Goal: Task Accomplishment & Management: Manage account settings

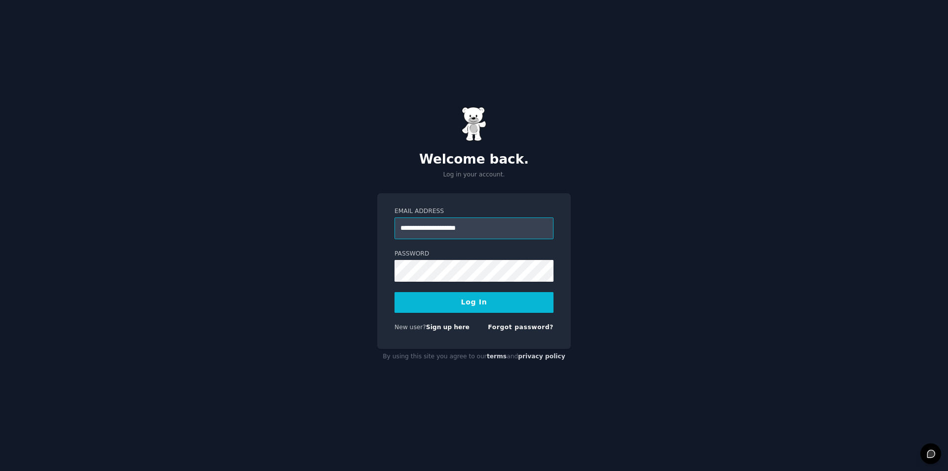
type input "**********"
click at [516, 325] on link "Forgot password?" at bounding box center [521, 326] width 66 height 7
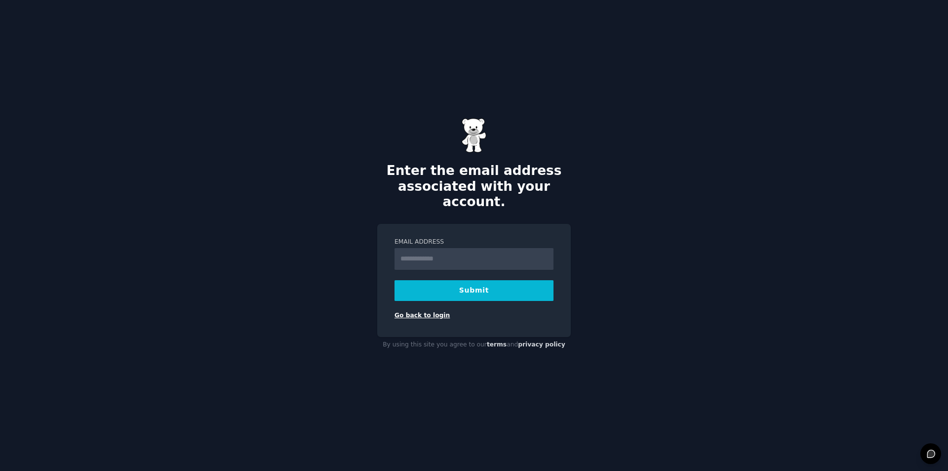
click at [422, 312] on link "Go back to login" at bounding box center [421, 315] width 55 height 7
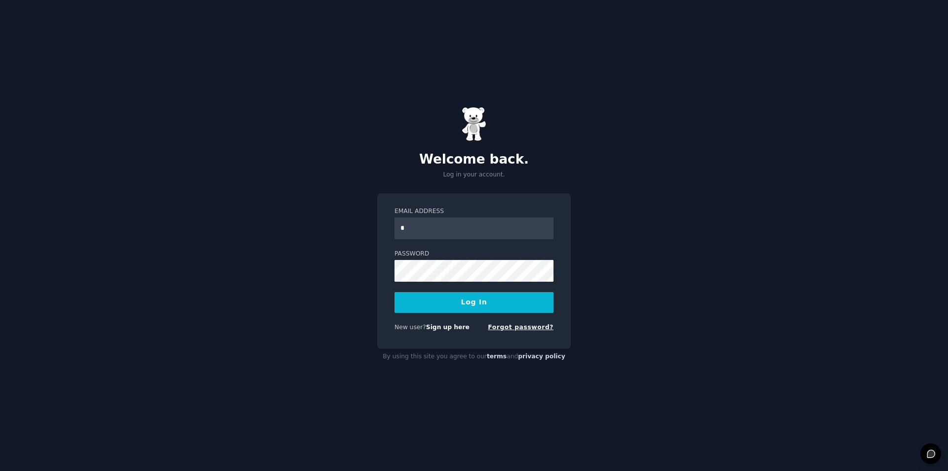
type input "*"
click at [508, 323] on link "Forgot password?" at bounding box center [521, 326] width 66 height 7
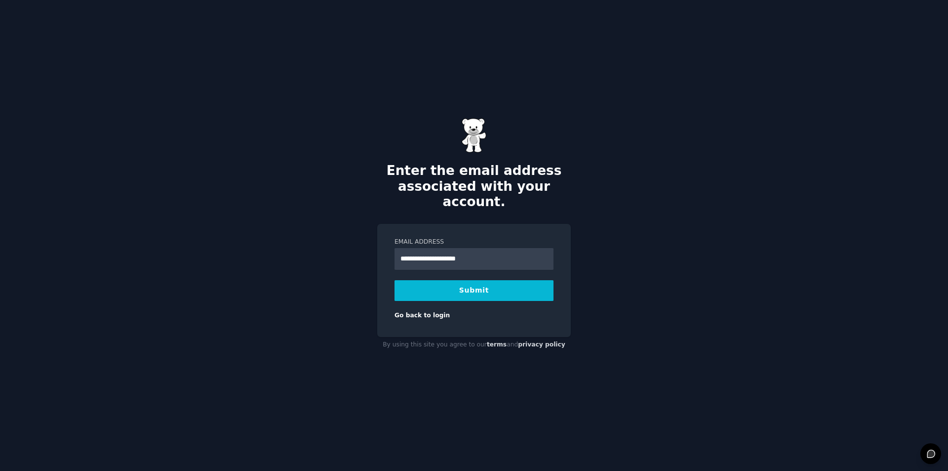
type input "**********"
click at [394, 280] on button "Submit" at bounding box center [473, 290] width 159 height 21
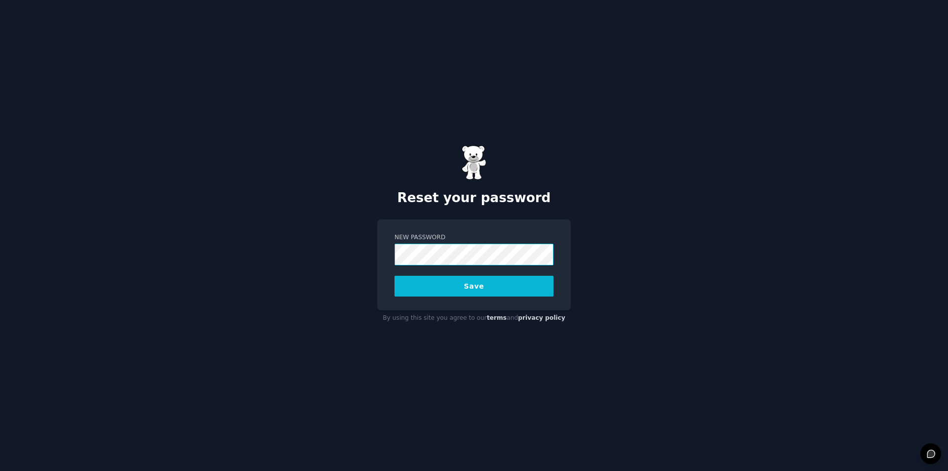
click at [394, 276] on button "Save" at bounding box center [473, 286] width 159 height 21
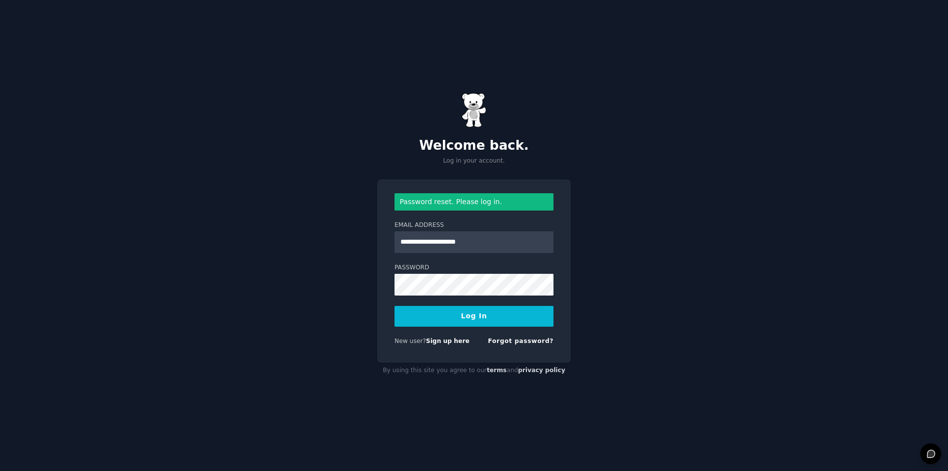
type input "**********"
click at [394, 306] on button "Log In" at bounding box center [473, 316] width 159 height 21
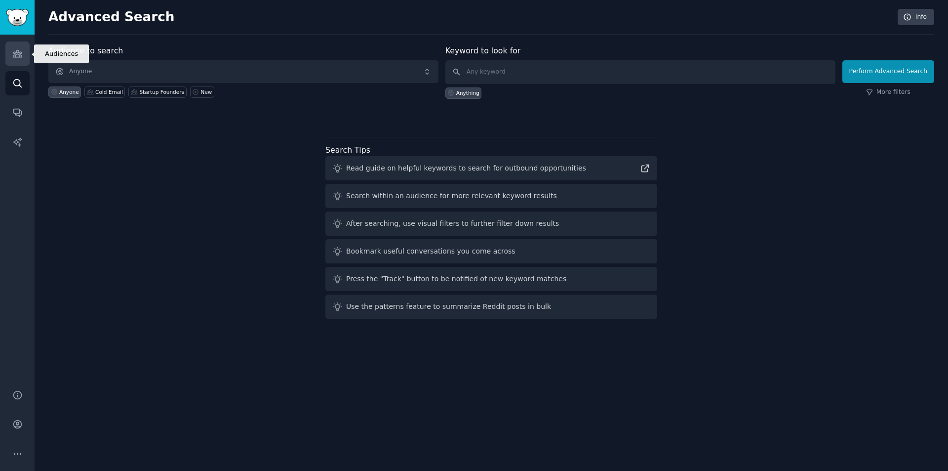
click at [27, 46] on link "Audiences" at bounding box center [17, 53] width 24 height 24
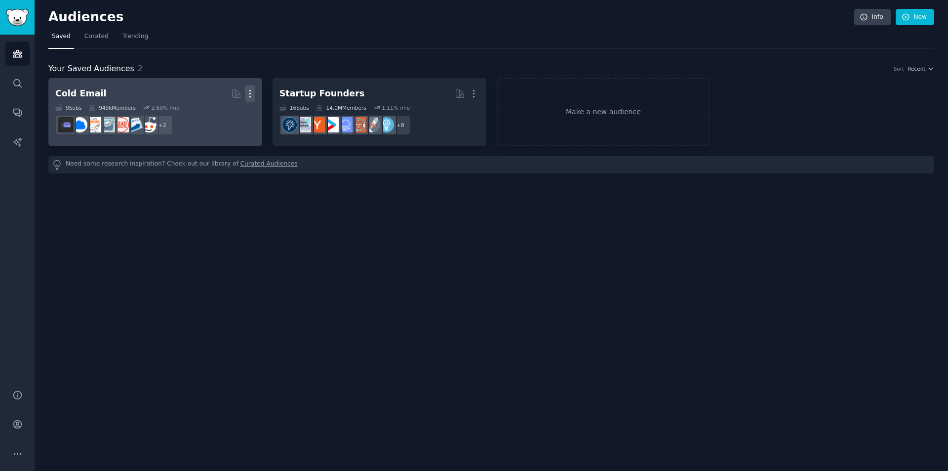
click at [250, 91] on icon "button" at bounding box center [249, 93] width 1 height 7
click at [234, 112] on p "Delete" at bounding box center [223, 114] width 23 height 10
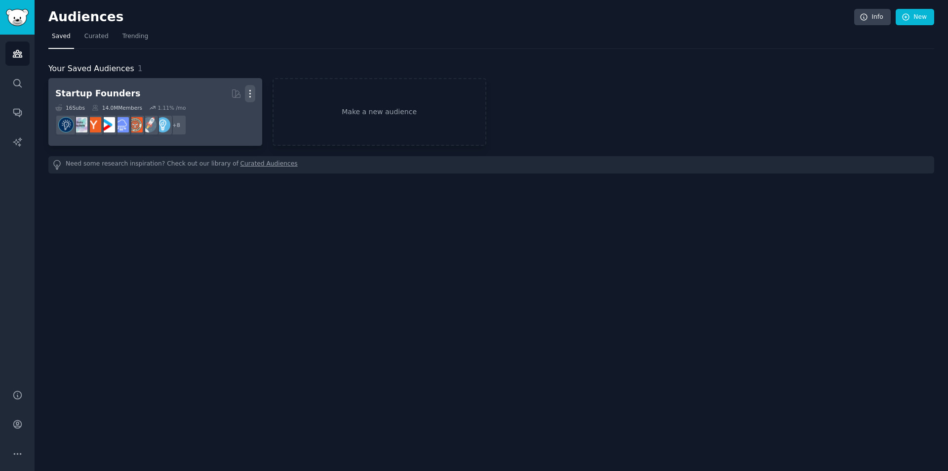
click at [252, 89] on icon "button" at bounding box center [250, 93] width 10 height 10
click at [232, 114] on p "Delete" at bounding box center [223, 114] width 23 height 10
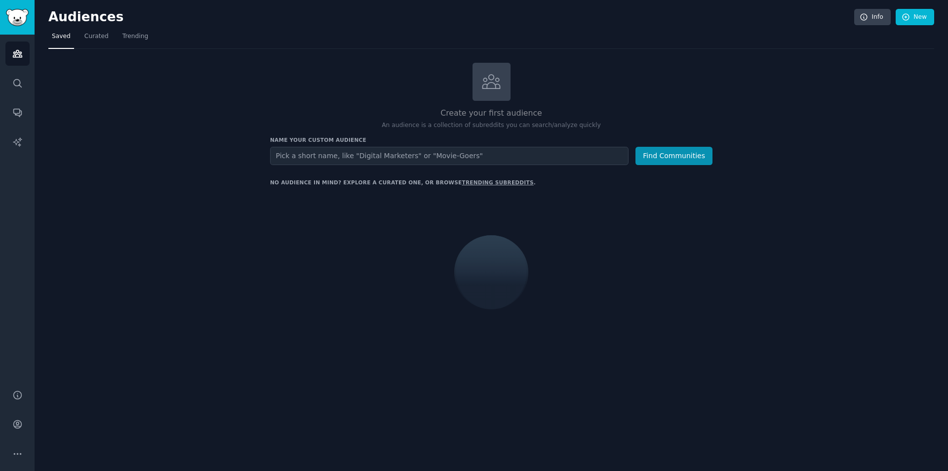
click at [368, 158] on input "text" at bounding box center [449, 156] width 358 height 18
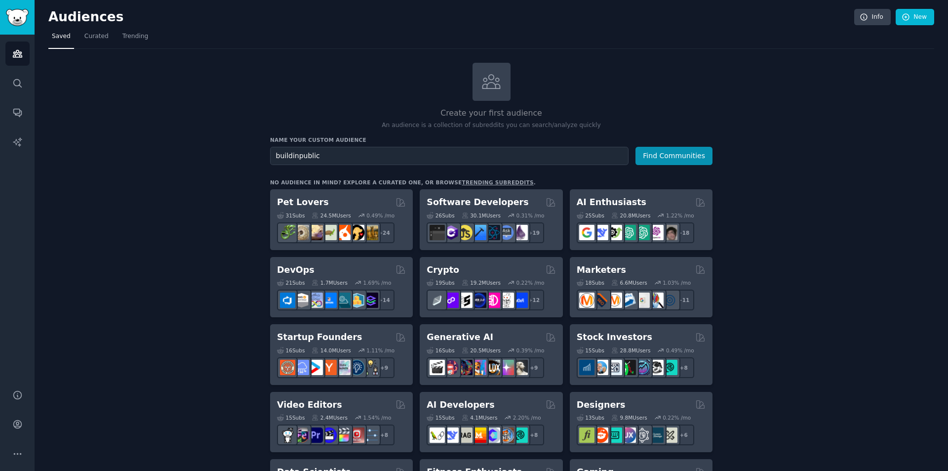
type input "buildinpublic"
click at [635, 147] on button "Find Communities" at bounding box center [673, 156] width 77 height 18
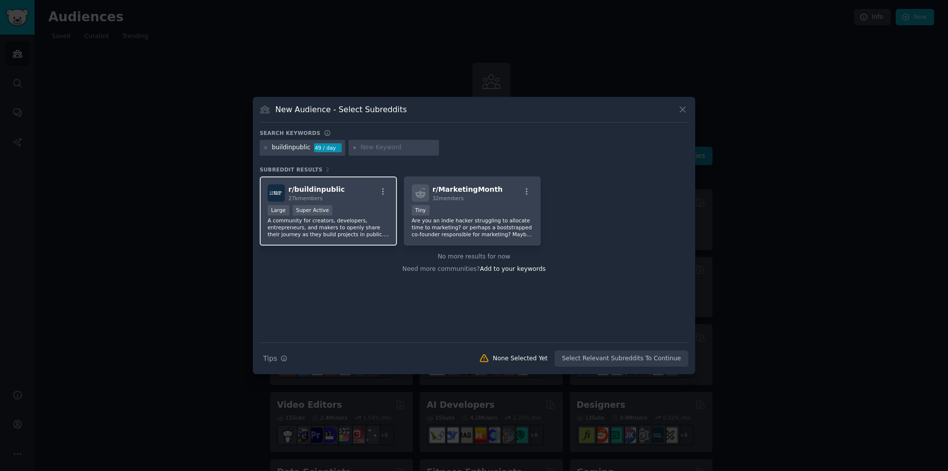
click at [338, 191] on div "r/ buildinpublic 27k members" at bounding box center [328, 192] width 121 height 17
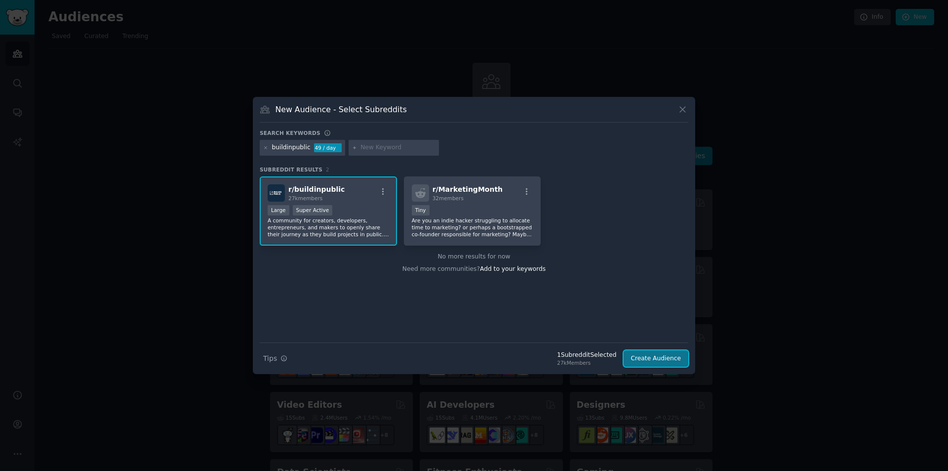
click at [663, 363] on button "Create Audience" at bounding box center [656, 358] width 65 height 17
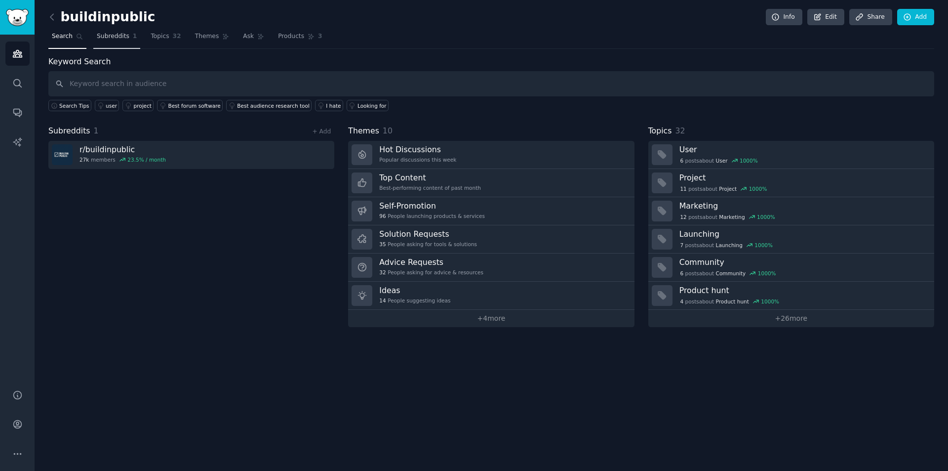
click at [101, 33] on span "Subreddits" at bounding box center [113, 36] width 33 height 9
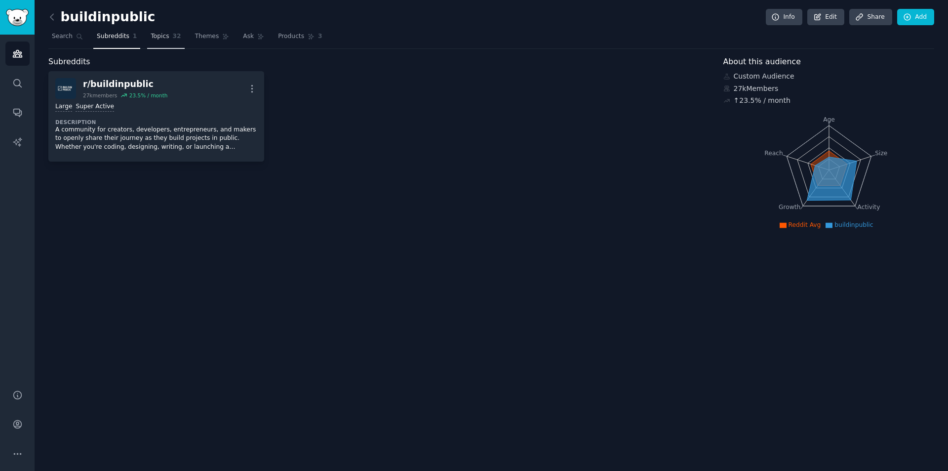
click at [151, 38] on span "Topics" at bounding box center [160, 36] width 18 height 9
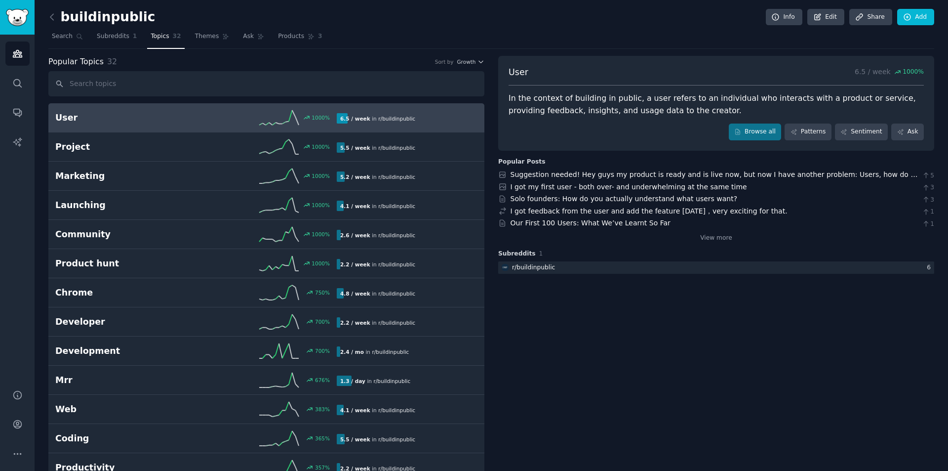
click at [177, 117] on h2 "User" at bounding box center [125, 118] width 141 height 12
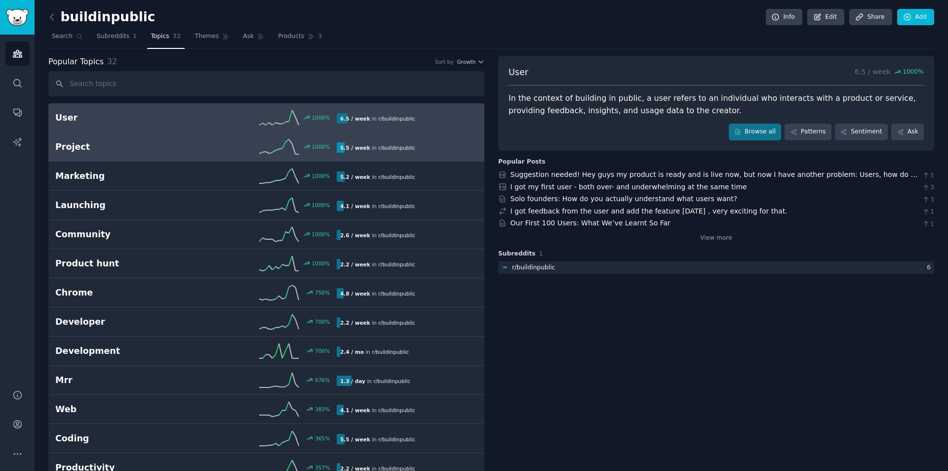
click at [176, 152] on h2 "Project" at bounding box center [125, 147] width 141 height 12
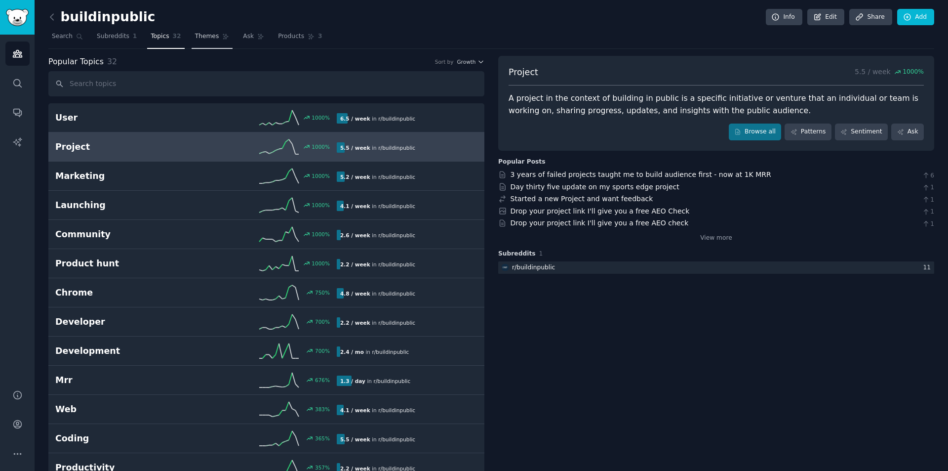
click at [222, 35] on icon at bounding box center [225, 36] width 7 height 7
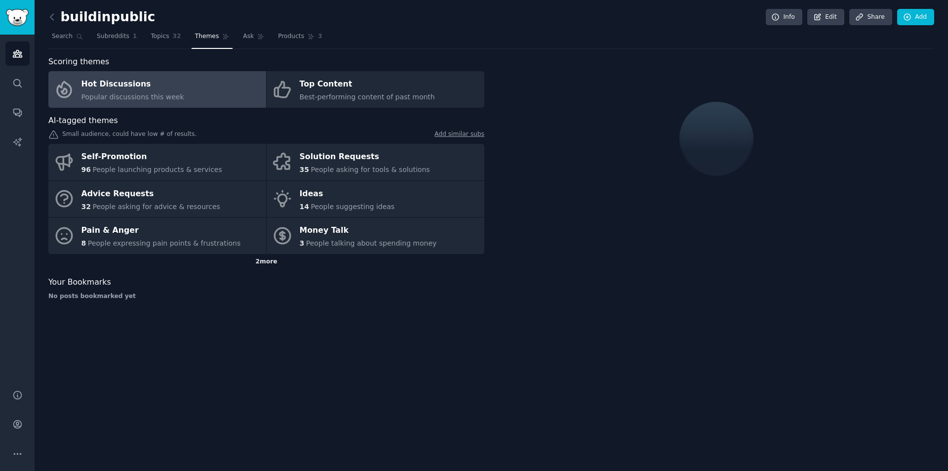
click at [260, 264] on div "2 more" at bounding box center [266, 262] width 436 height 16
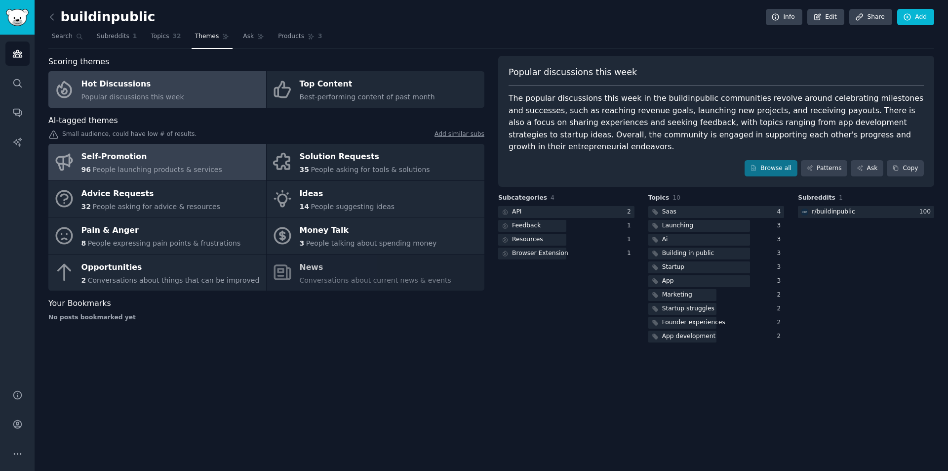
click at [171, 173] on span "People launching products & services" at bounding box center [156, 169] width 129 height 8
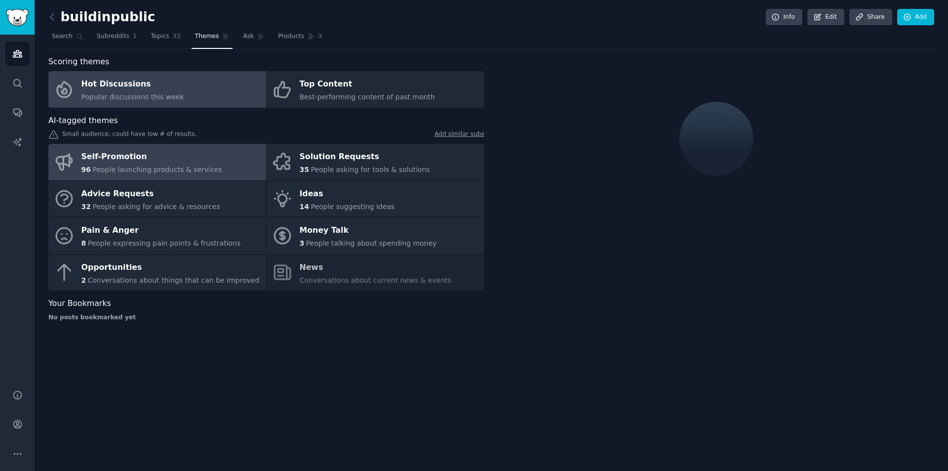
click at [176, 98] on link "Hot Discussions Popular discussions this week" at bounding box center [157, 89] width 218 height 37
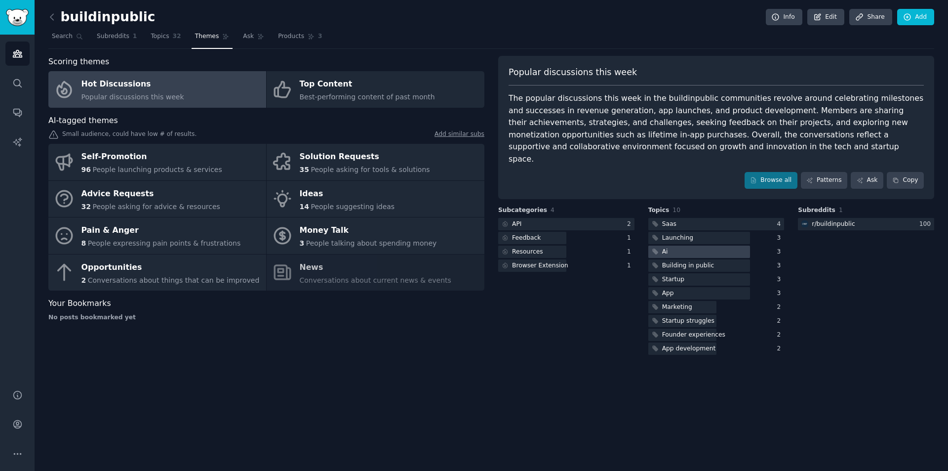
click at [695, 245] on div at bounding box center [699, 251] width 102 height 12
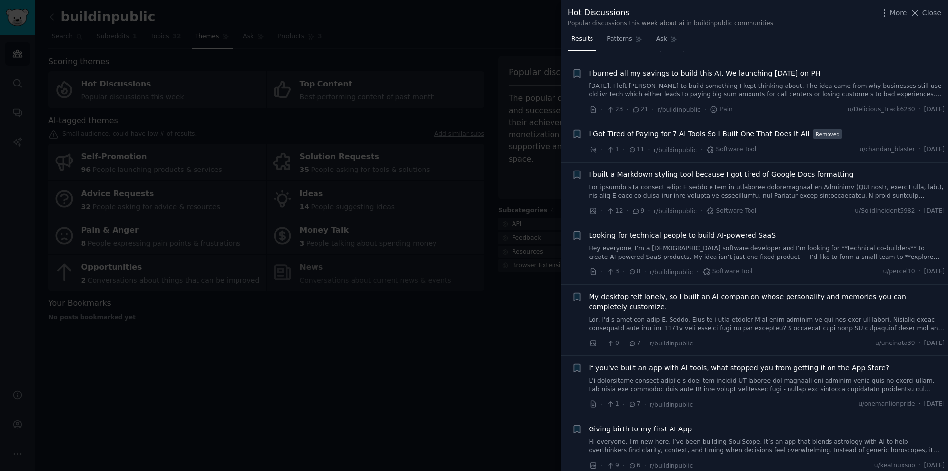
scroll to position [49, 0]
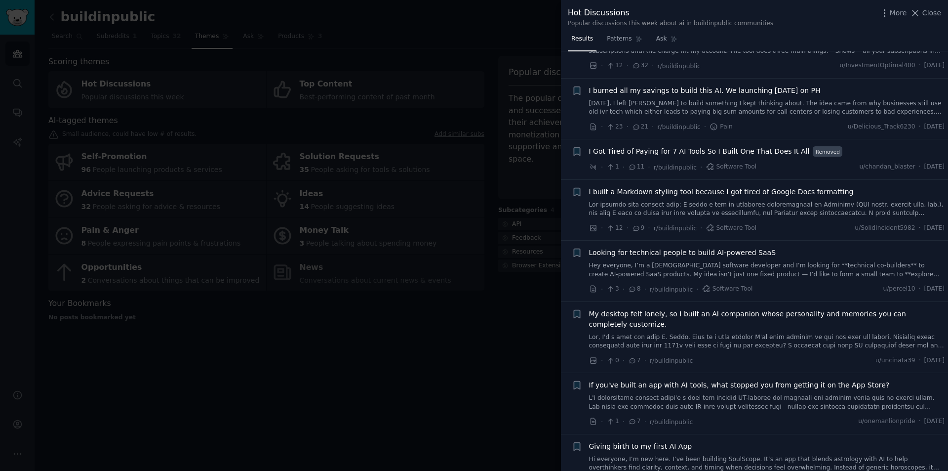
click at [722, 252] on span "Looking for technical people to build AI-powered SaaS" at bounding box center [682, 252] width 187 height 10
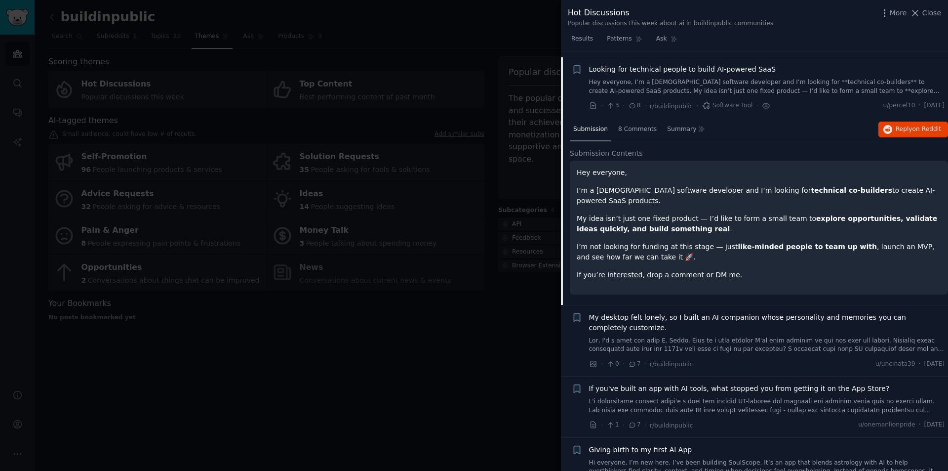
scroll to position [239, 0]
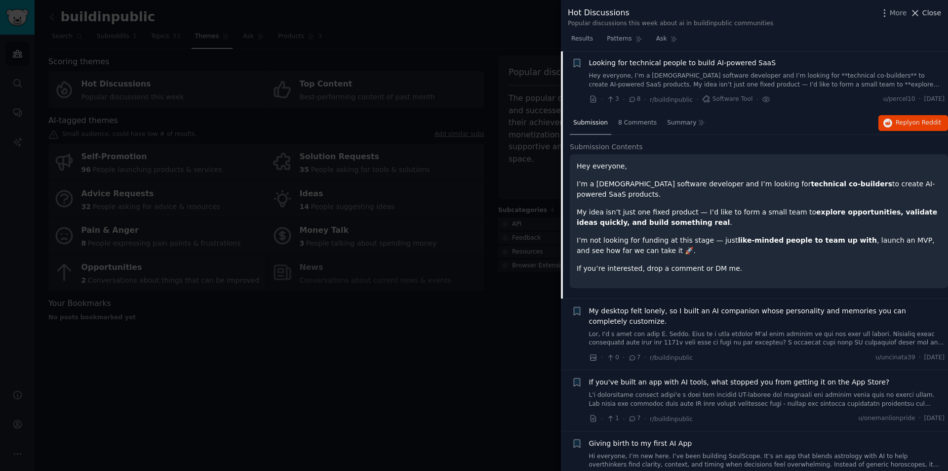
click at [928, 14] on span "Close" at bounding box center [931, 13] width 19 height 10
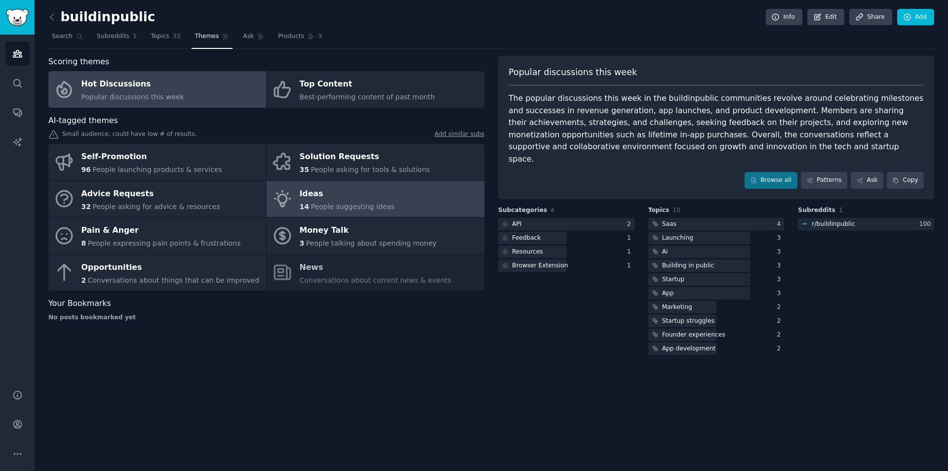
click at [293, 207] on link "Ideas 14 People suggesting ideas" at bounding box center [376, 199] width 218 height 37
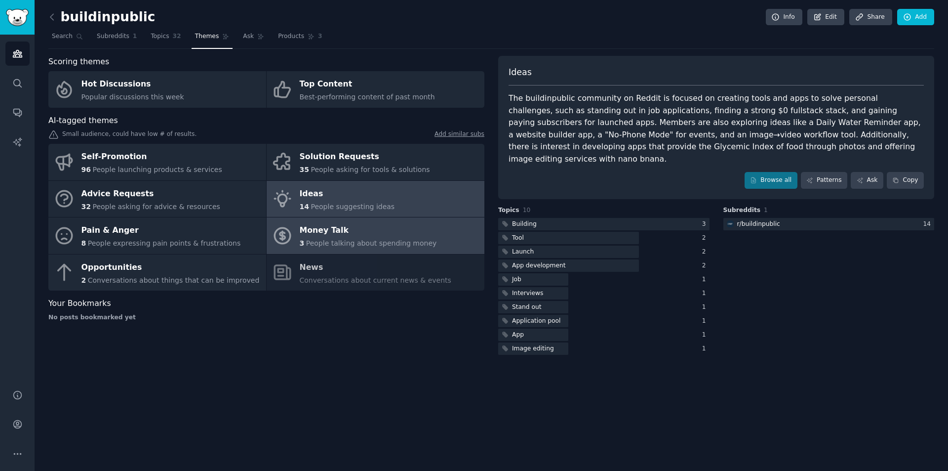
click at [376, 234] on div "Money Talk" at bounding box center [368, 231] width 137 height 16
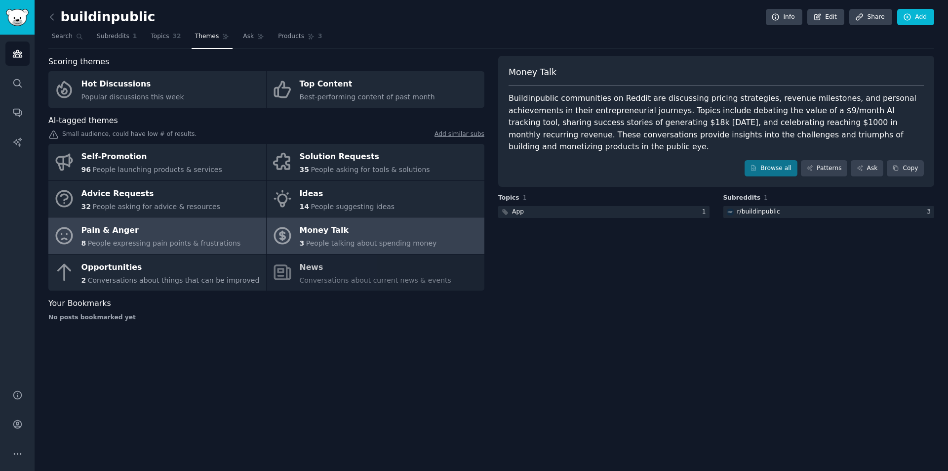
click at [223, 220] on link "Pain & Anger 8 People expressing pain points & frustrations" at bounding box center [157, 235] width 218 height 37
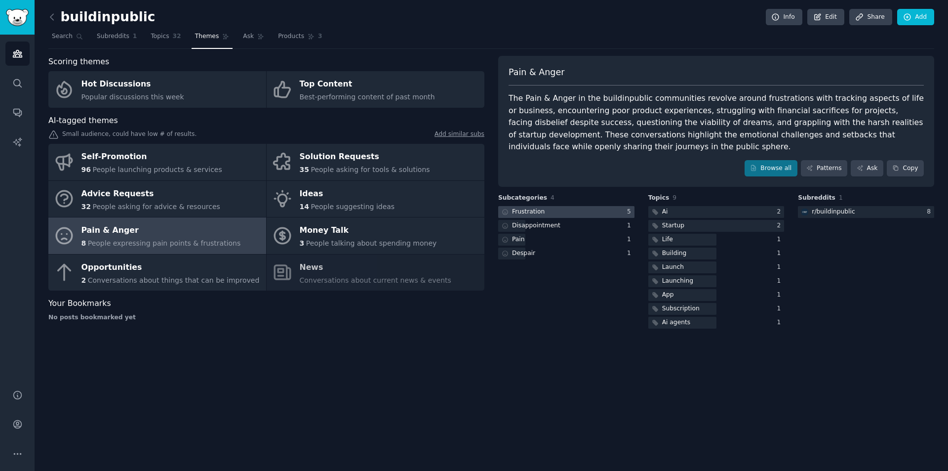
click at [598, 207] on div at bounding box center [566, 212] width 136 height 12
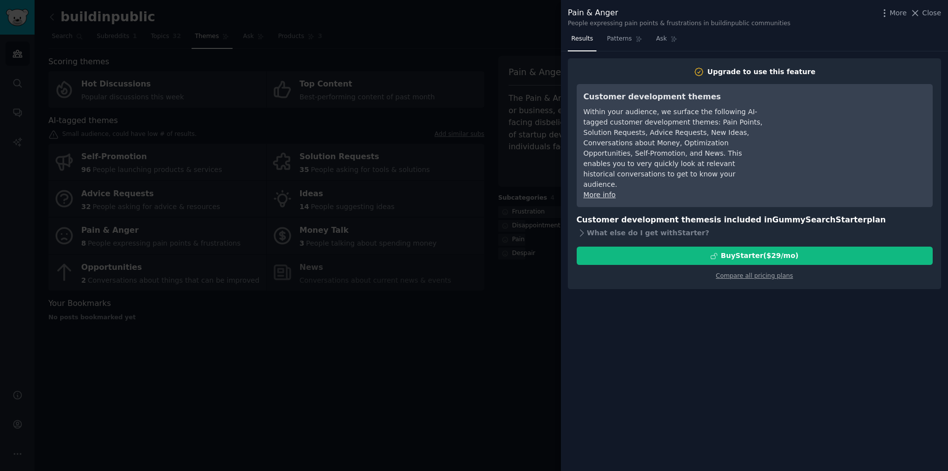
click at [530, 315] on div at bounding box center [474, 235] width 948 height 471
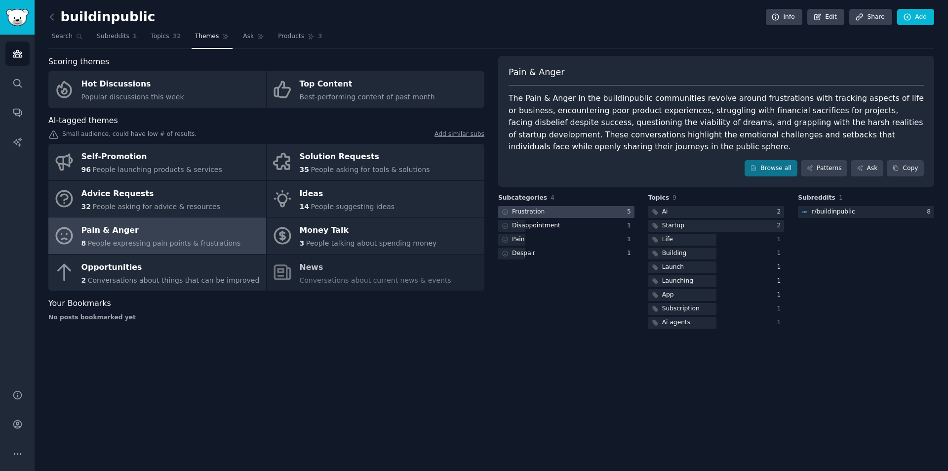
click at [597, 212] on div at bounding box center [566, 212] width 136 height 12
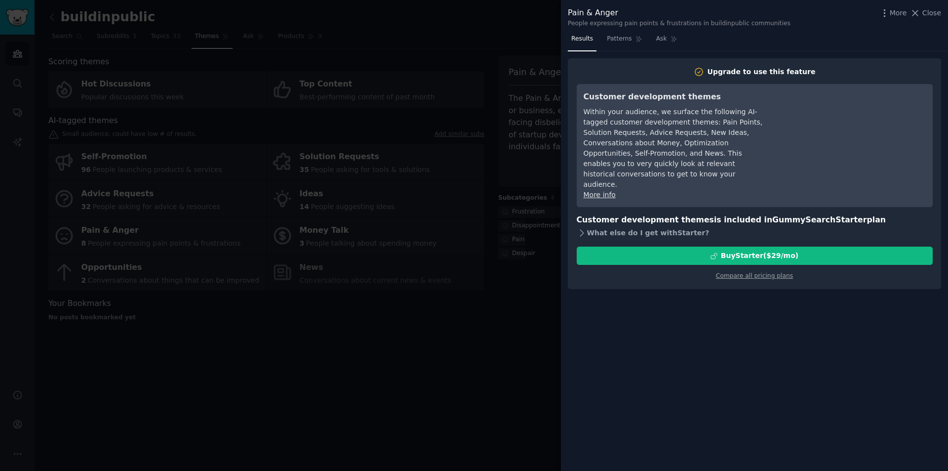
click at [589, 226] on div "What else do I get with Starter ?" at bounding box center [755, 233] width 356 height 14
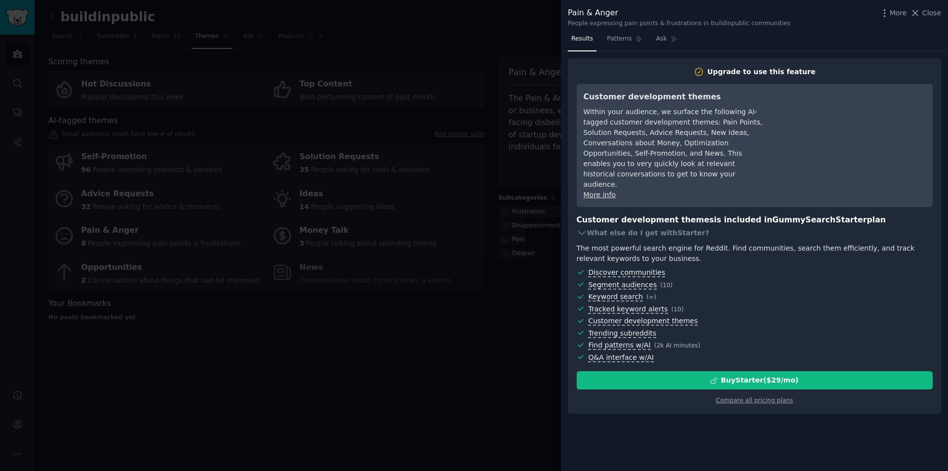
click at [540, 310] on div at bounding box center [474, 235] width 948 height 471
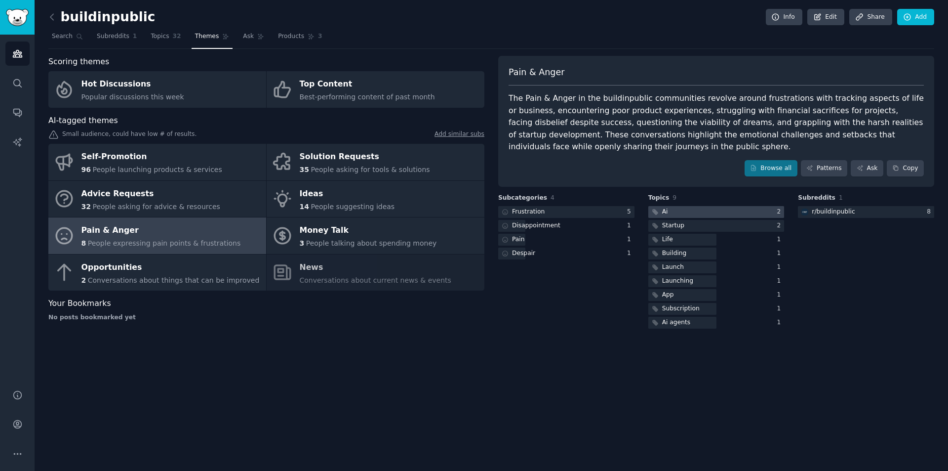
click at [657, 210] on icon at bounding box center [655, 211] width 7 height 7
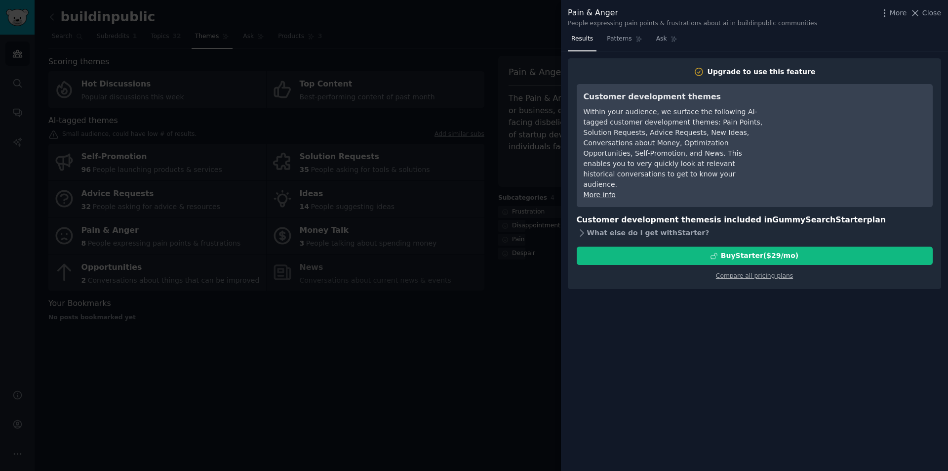
click at [586, 228] on icon at bounding box center [582, 233] width 10 height 10
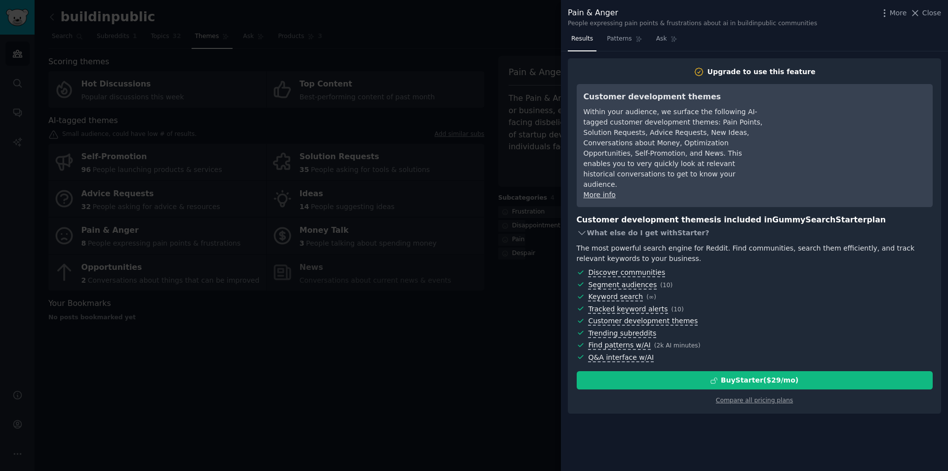
click at [580, 228] on icon at bounding box center [582, 233] width 10 height 10
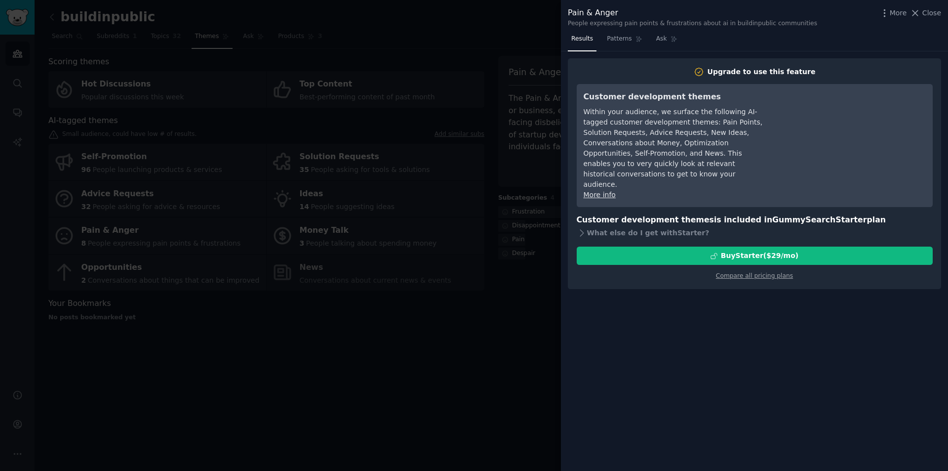
drag, startPoint x: 522, startPoint y: 305, endPoint x: 400, endPoint y: 280, distance: 124.4
click at [521, 305] on div at bounding box center [474, 235] width 948 height 471
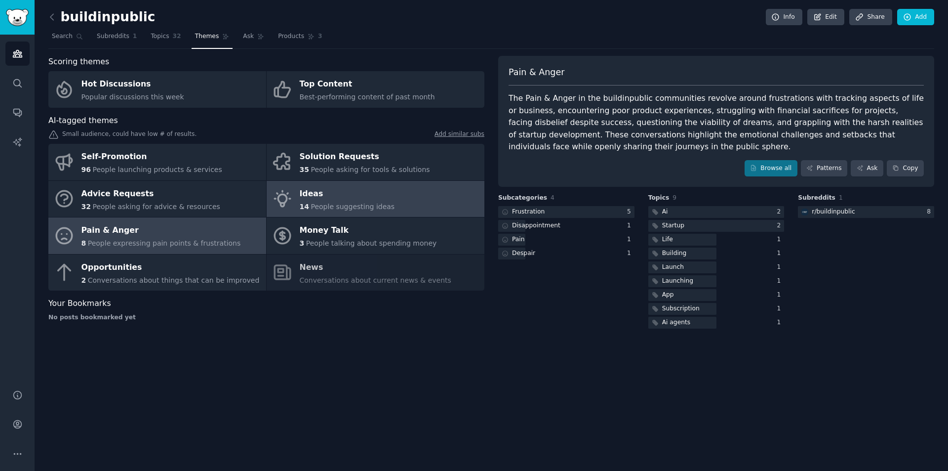
click at [370, 210] on span "People suggesting ideas" at bounding box center [353, 206] width 84 height 8
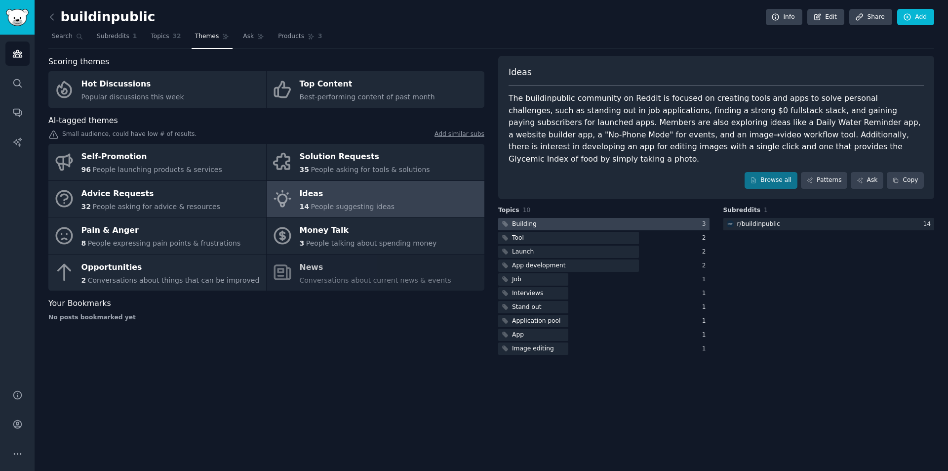
click at [618, 218] on div at bounding box center [603, 224] width 211 height 12
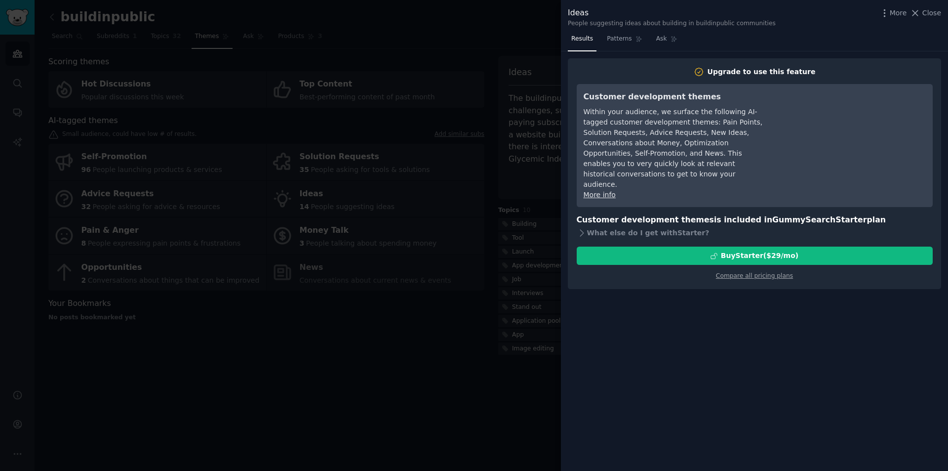
click at [435, 379] on div at bounding box center [474, 235] width 948 height 471
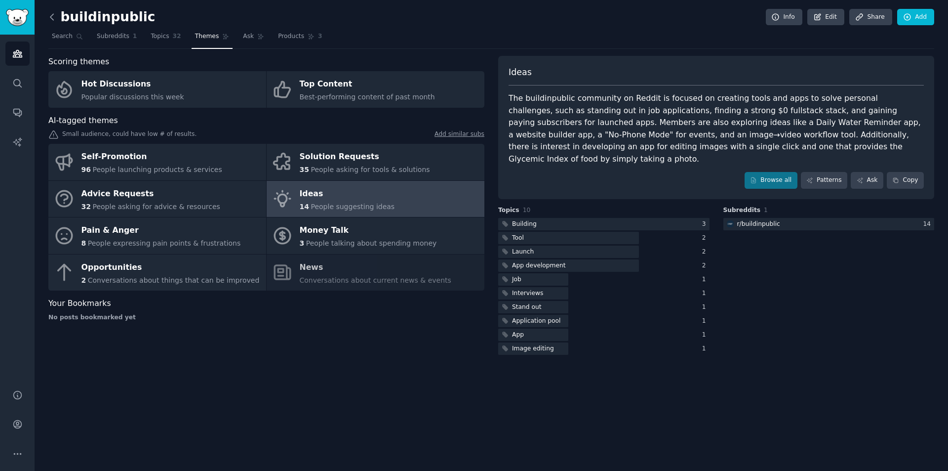
click at [51, 17] on icon at bounding box center [52, 17] width 10 height 10
